Goal: Use online tool/utility: Utilize a website feature to perform a specific function

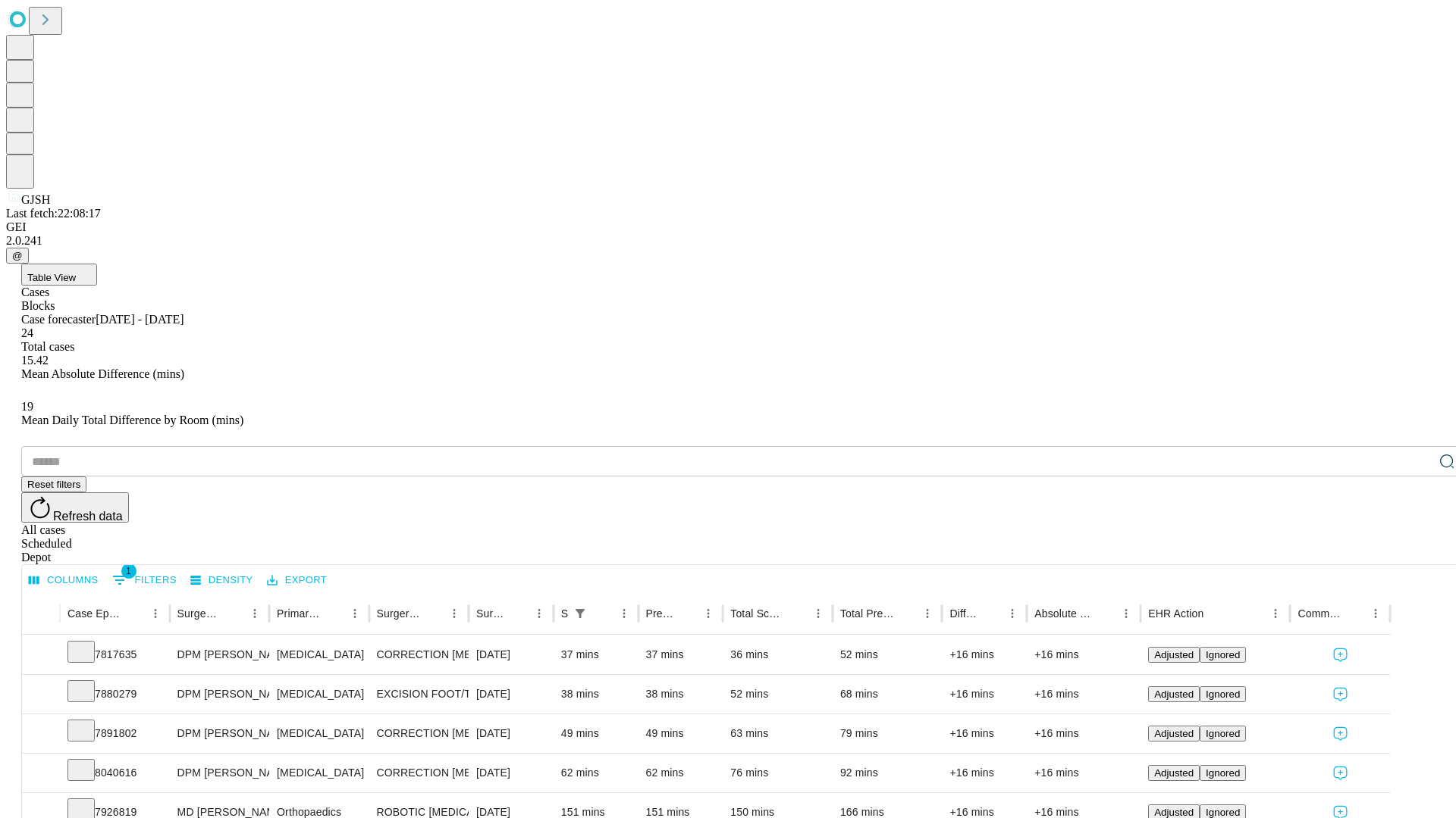
click at [76, 272] on span "Table View" at bounding box center [51, 277] width 49 height 12
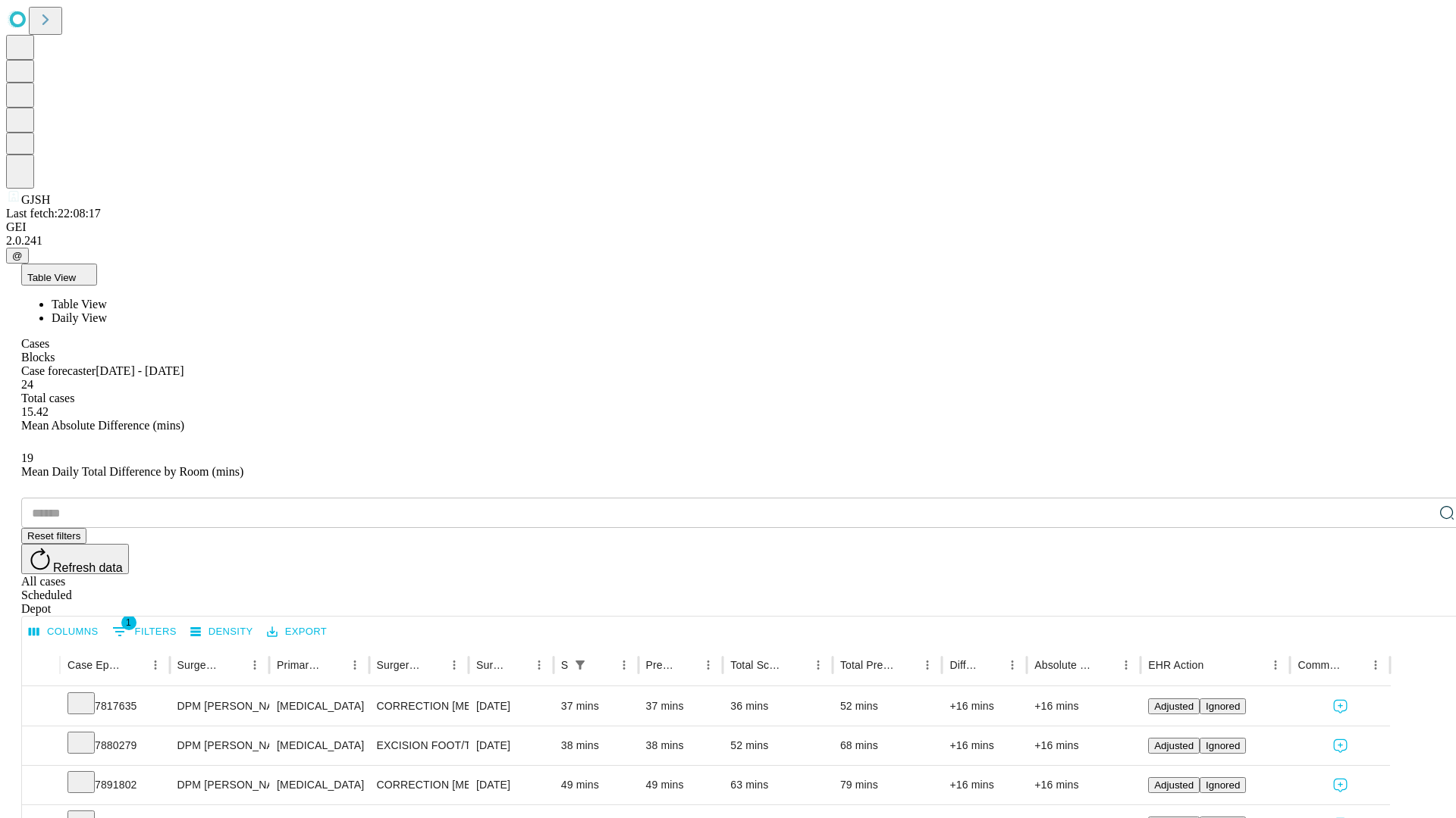
click at [107, 311] on span "Daily View" at bounding box center [80, 317] width 56 height 13
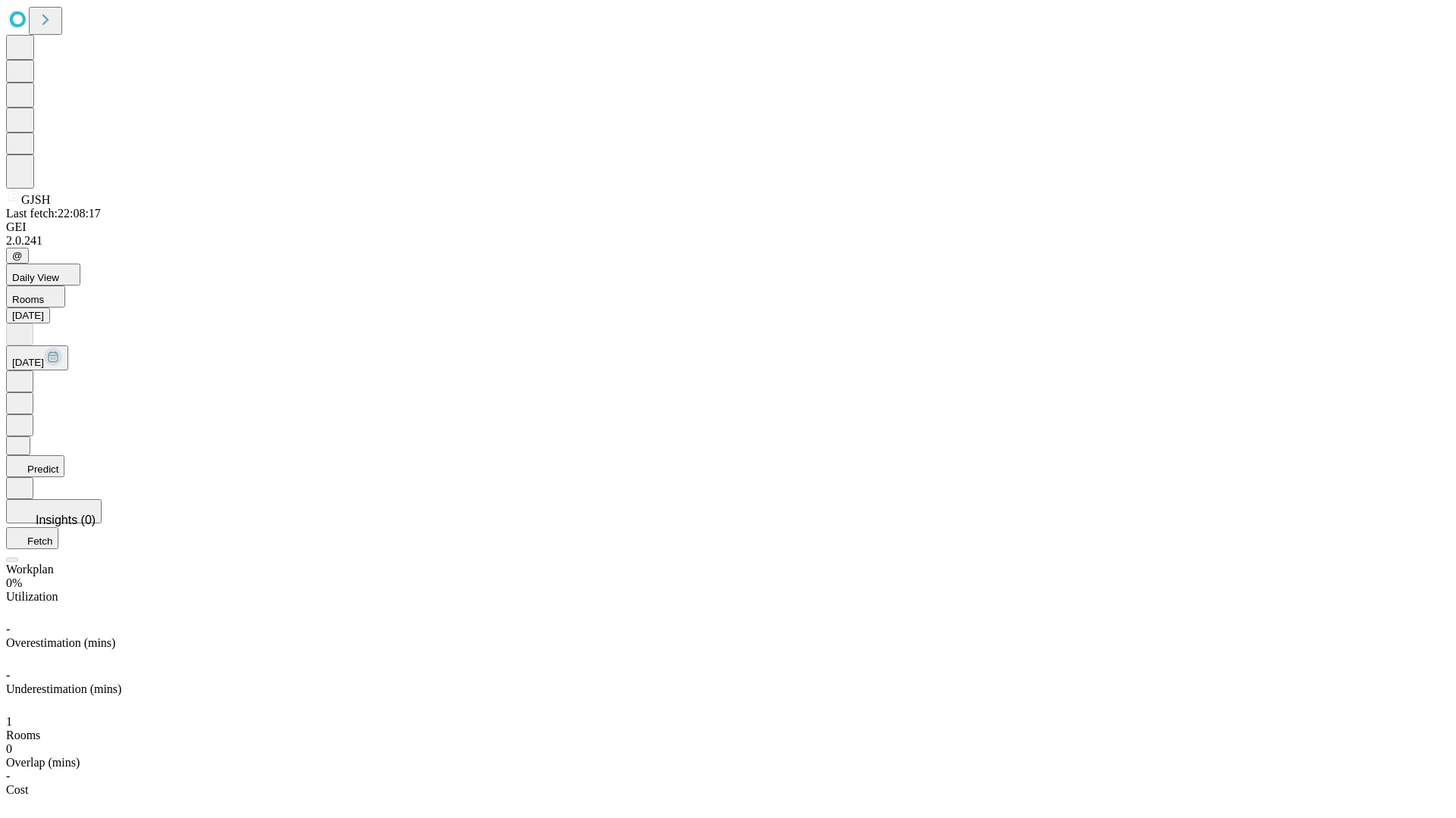
click at [64, 456] on button "Predict" at bounding box center [36, 467] width 59 height 22
